Goal: Transaction & Acquisition: Purchase product/service

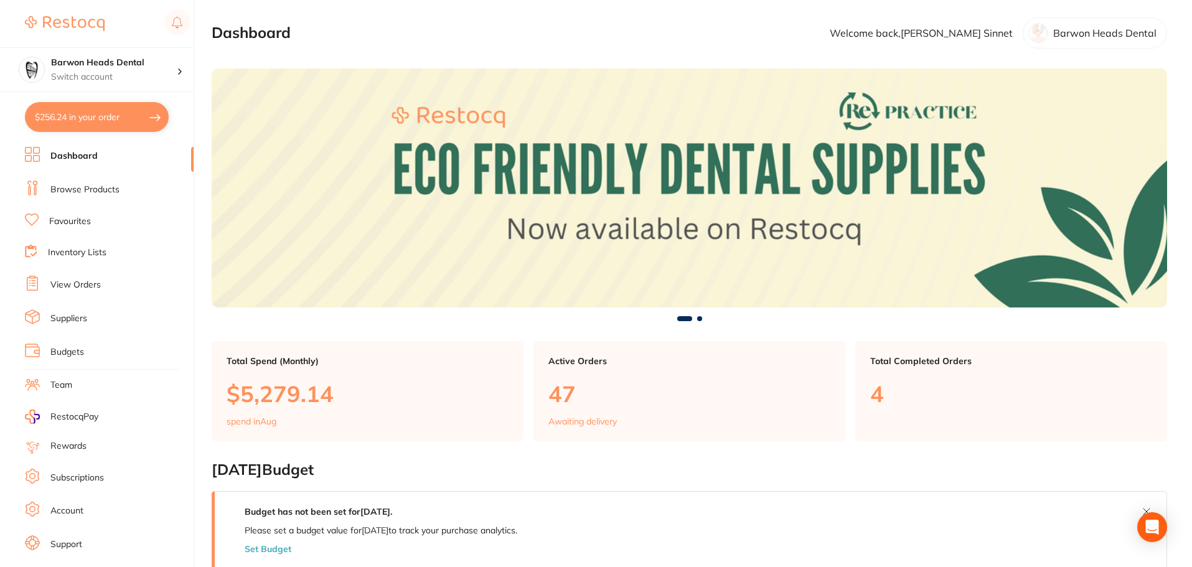
click at [101, 111] on button "$256.24 in your order" at bounding box center [97, 117] width 144 height 30
checkbox input "true"
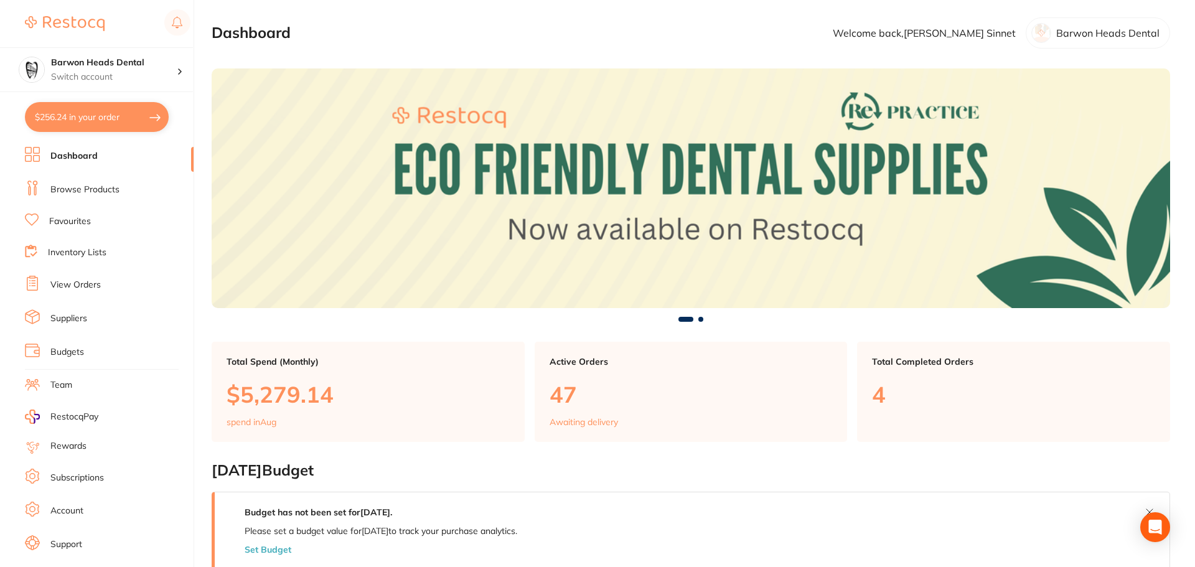
checkbox input "true"
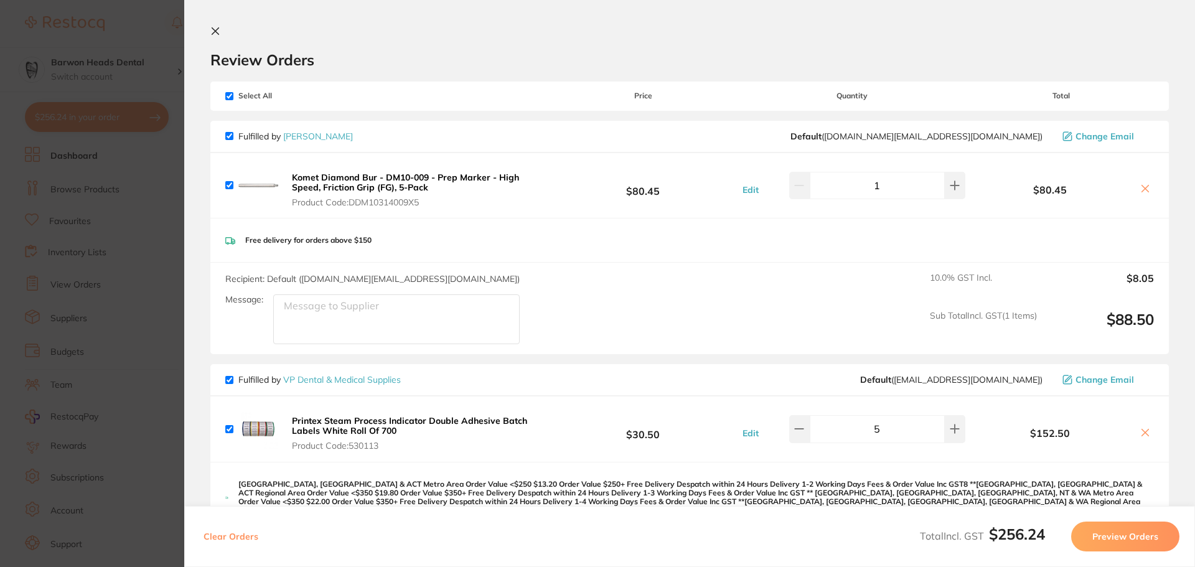
click at [212, 35] on icon at bounding box center [215, 31] width 10 height 10
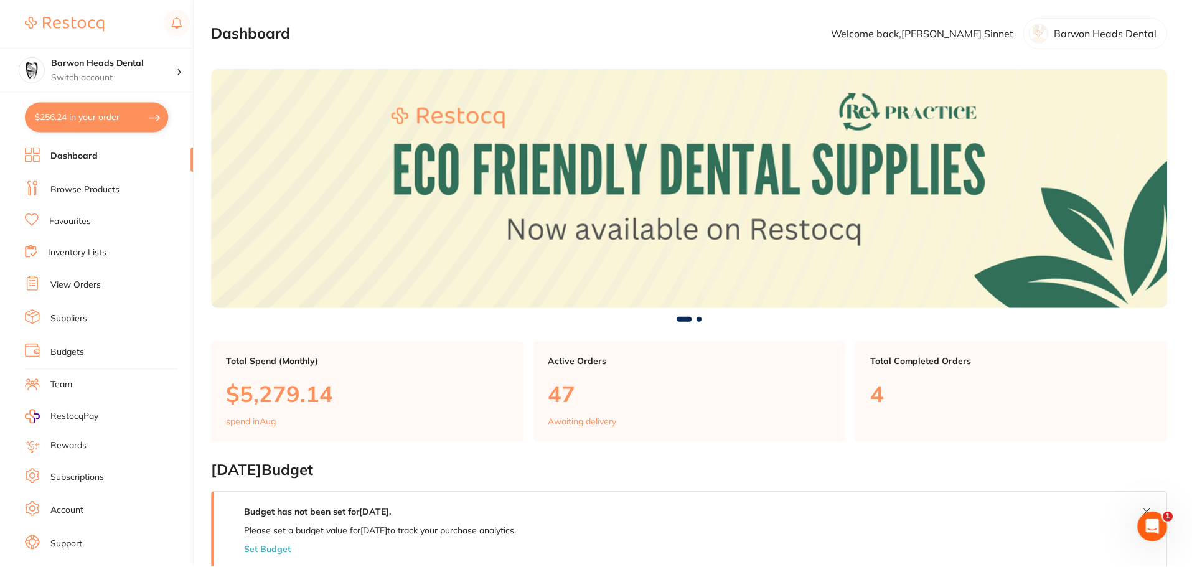
scroll to position [375, 0]
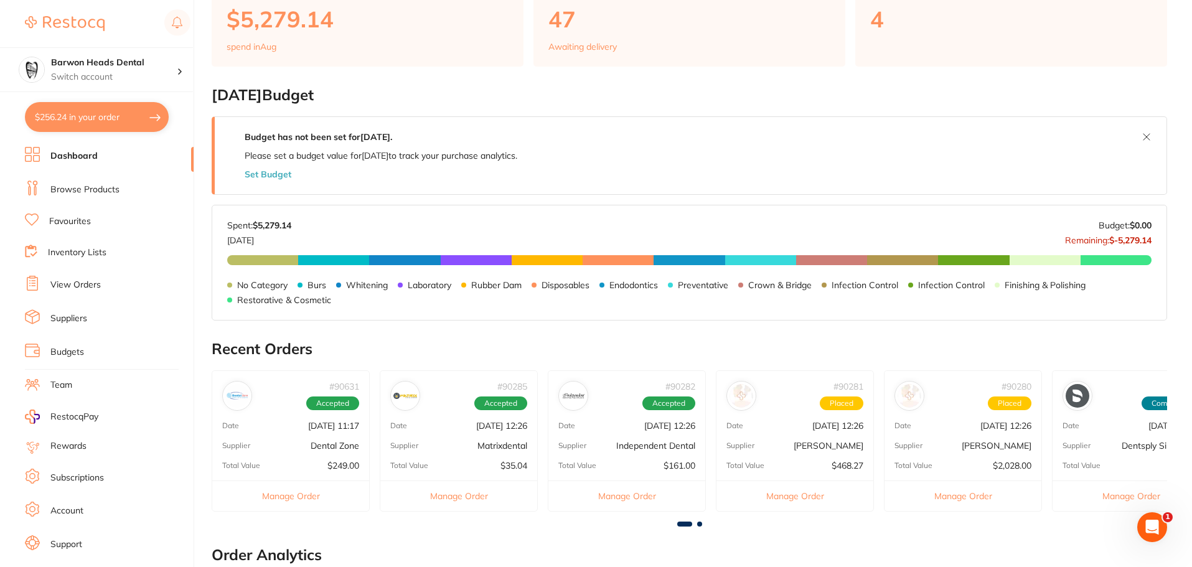
click at [553, 98] on h2 "[DATE] Budget" at bounding box center [689, 94] width 955 height 17
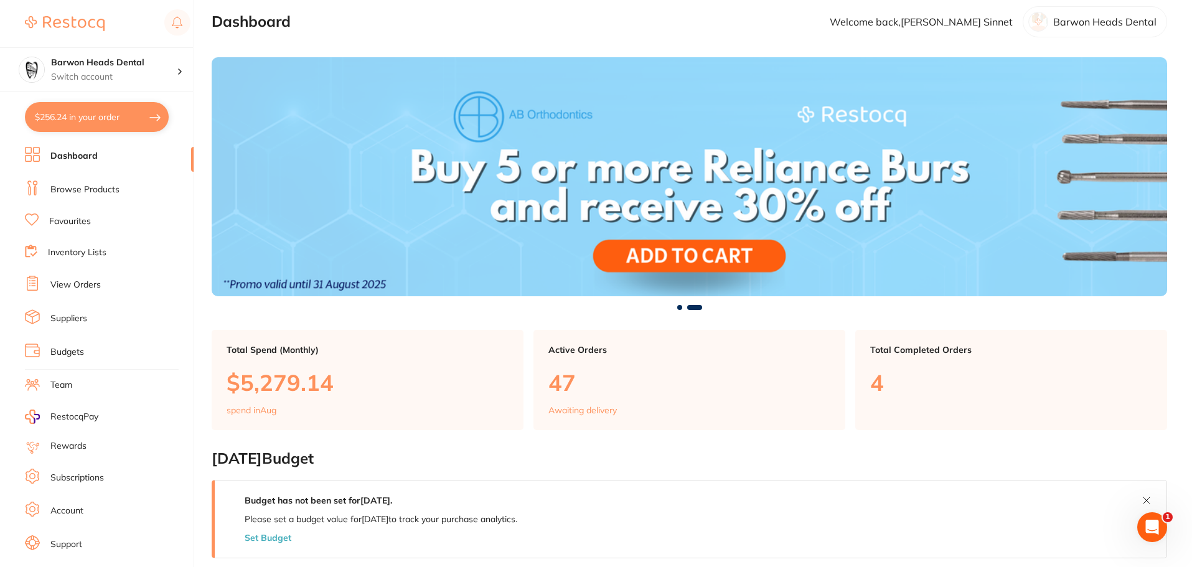
scroll to position [0, 0]
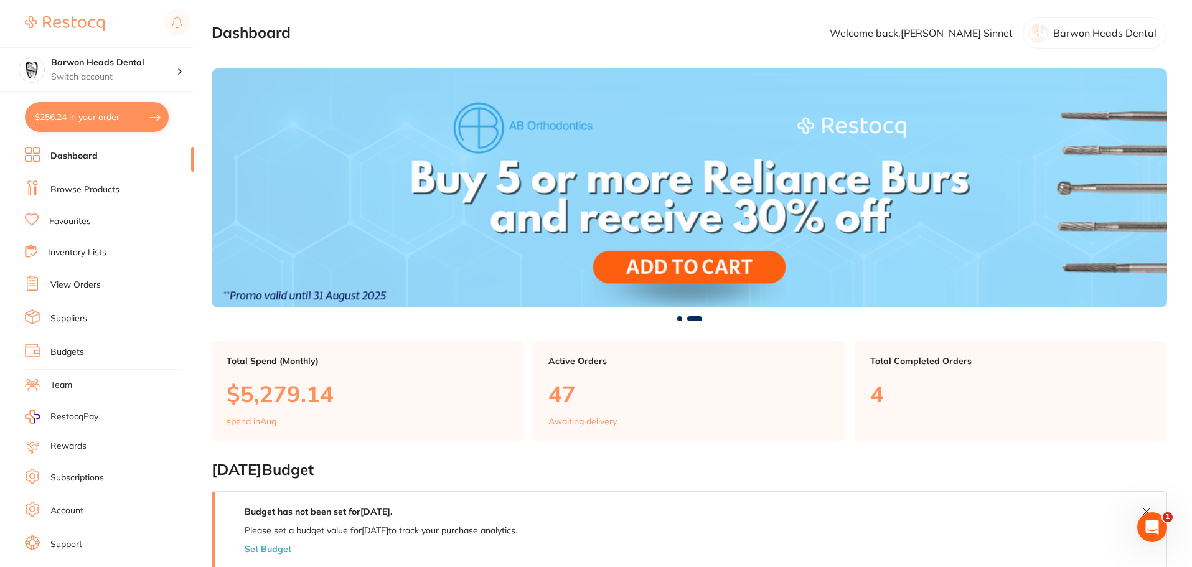
click at [88, 189] on link "Browse Products" at bounding box center [84, 190] width 69 height 12
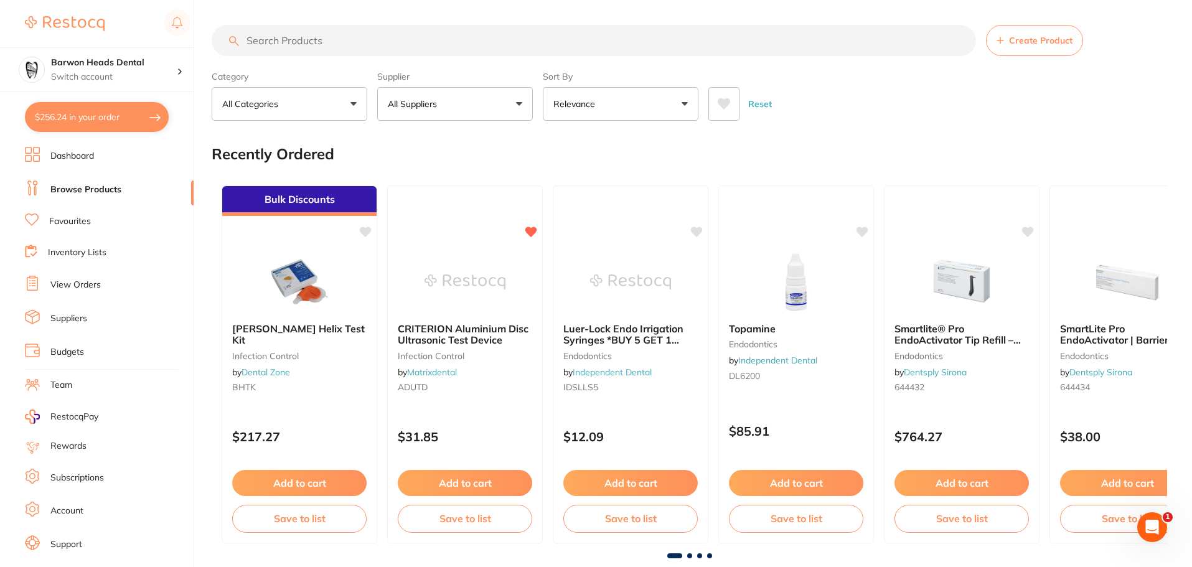
click at [413, 41] on input "search" at bounding box center [594, 40] width 764 height 31
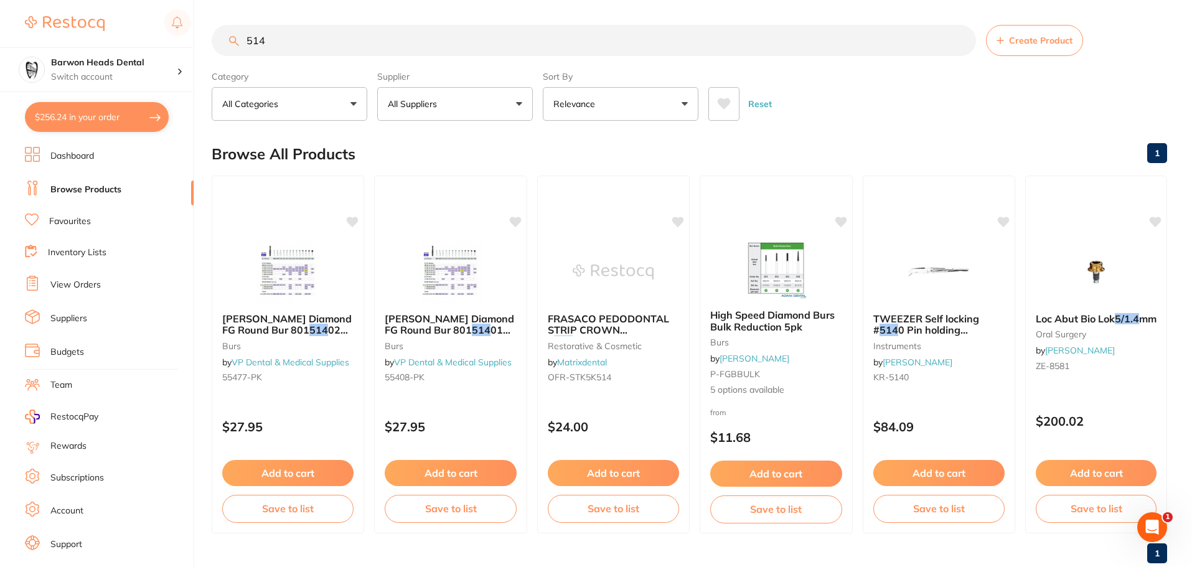
type input "514"
click at [518, 39] on input "514" at bounding box center [594, 40] width 764 height 31
click at [460, 107] on button "All Suppliers" at bounding box center [455, 104] width 156 height 34
type input "denta"
drag, startPoint x: 942, startPoint y: 121, endPoint x: 942, endPoint y: 72, distance: 48.5
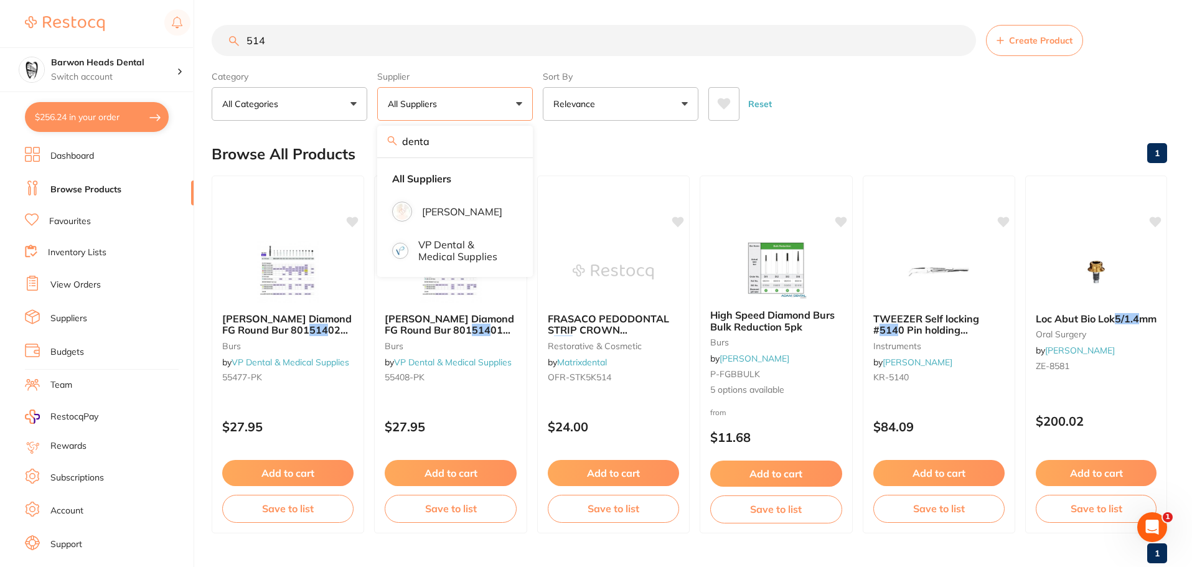
click at [942, 93] on div "Reset" at bounding box center [932, 99] width 449 height 44
